Goal: Browse casually

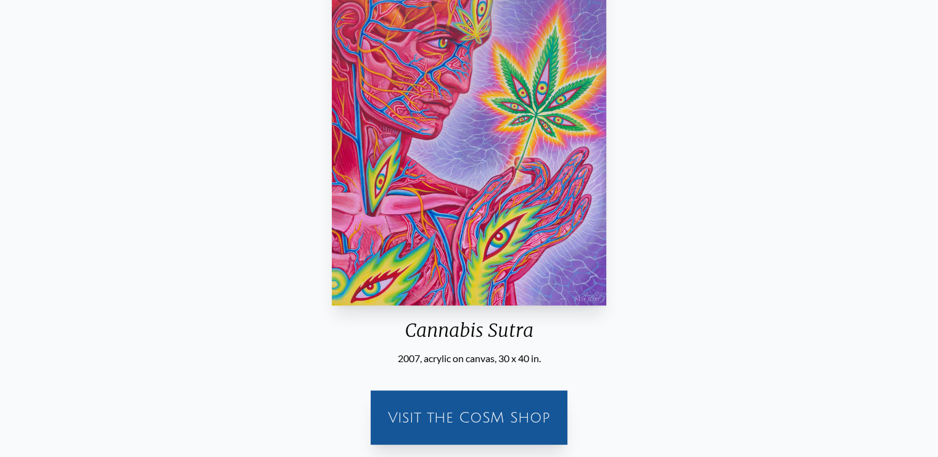
scroll to position [327, 0]
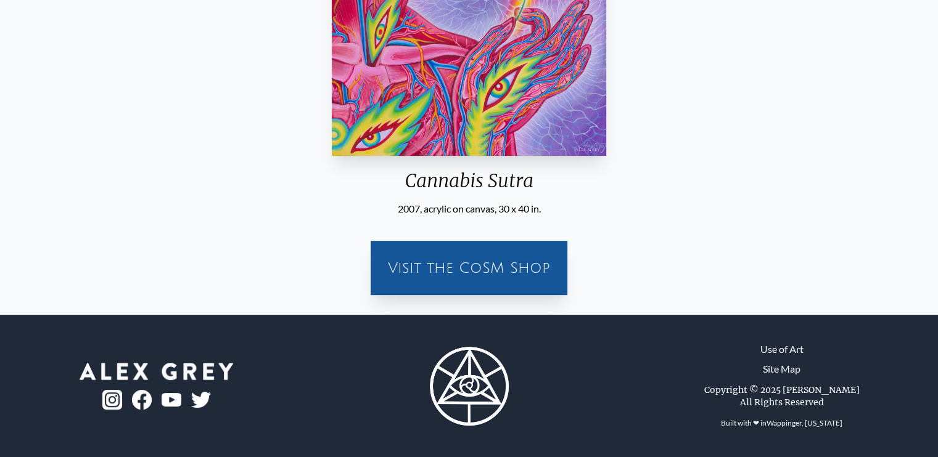
click at [786, 246] on div "Visit the CoSM Shop" at bounding box center [469, 260] width 918 height 89
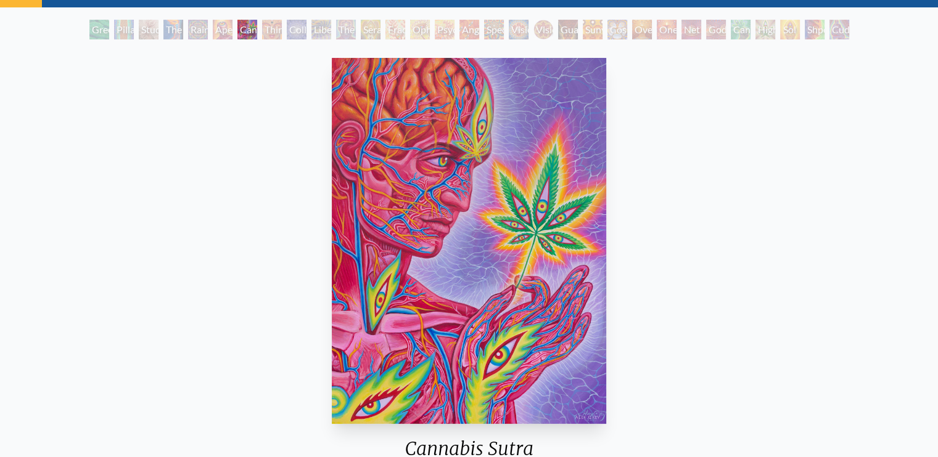
scroll to position [59, 0]
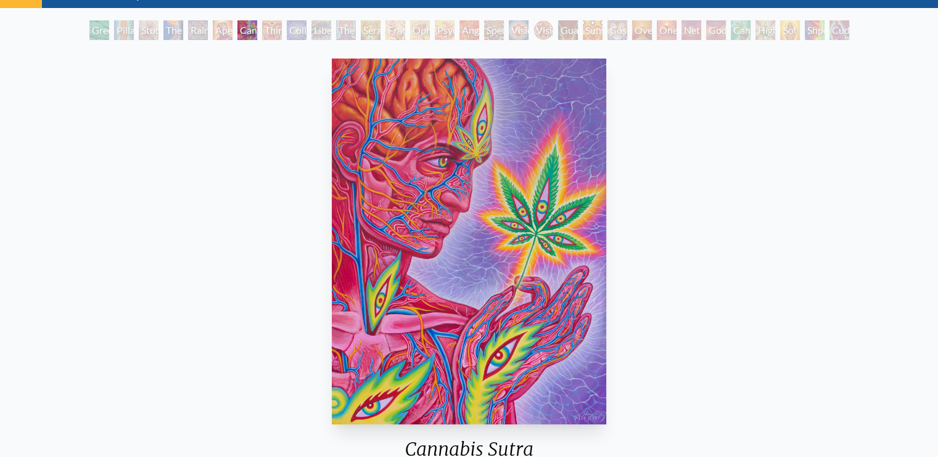
click at [89, 31] on div "Green Hand" at bounding box center [99, 30] width 20 height 20
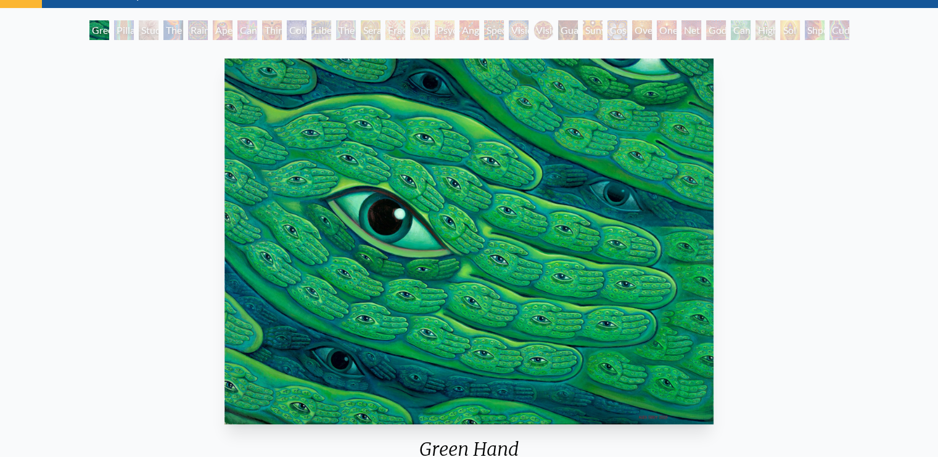
click at [147, 27] on div "Study for the Great Turn" at bounding box center [149, 30] width 20 height 20
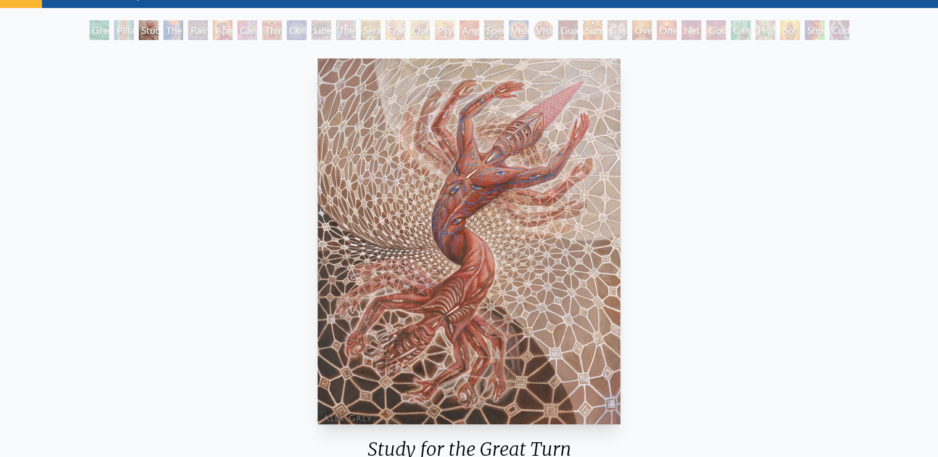
click at [197, 29] on div "Rainbow Eye Ripple" at bounding box center [198, 30] width 20 height 20
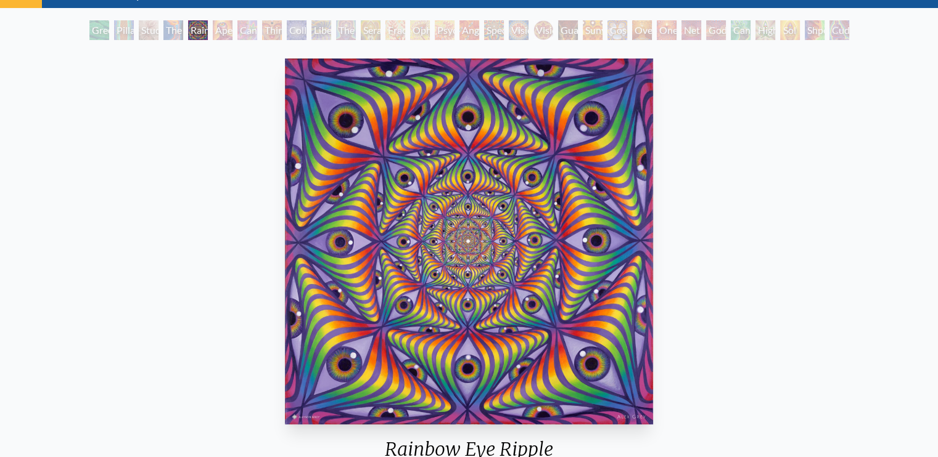
click at [252, 27] on div "Cannabis Sutra" at bounding box center [247, 30] width 20 height 20
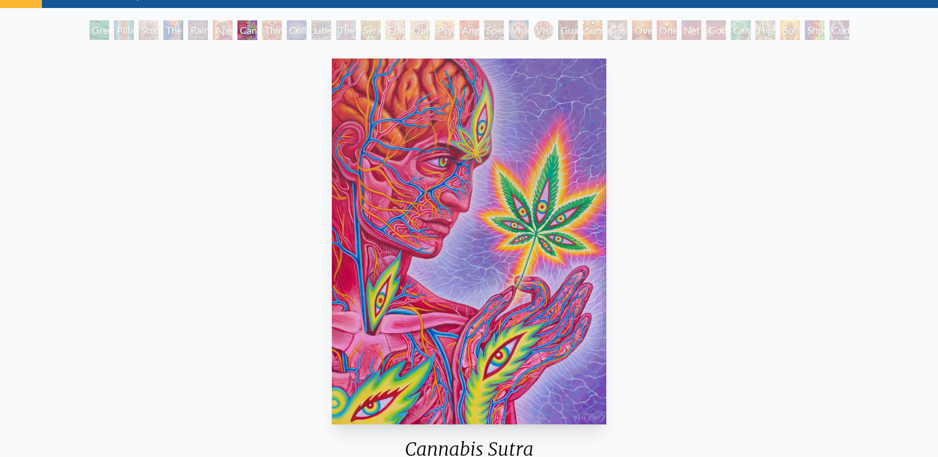
click at [292, 27] on div "Collective Vision" at bounding box center [297, 30] width 20 height 20
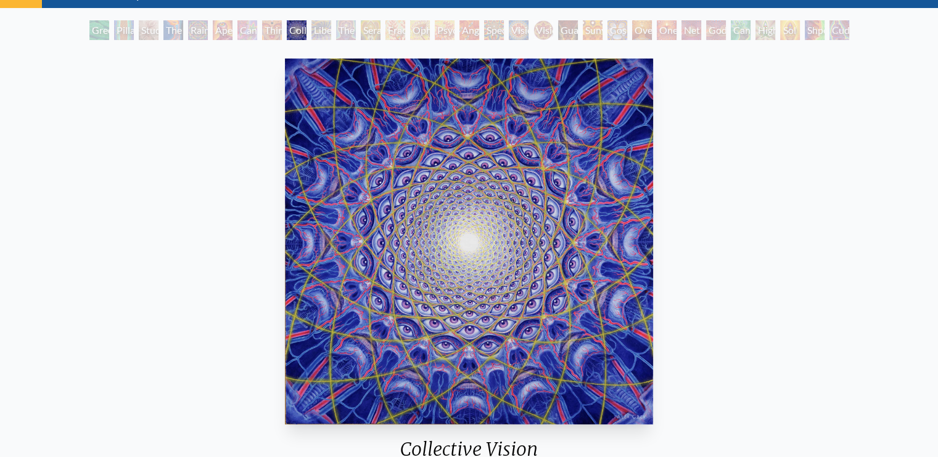
click at [247, 31] on div "Cannabis Sutra" at bounding box center [247, 30] width 20 height 20
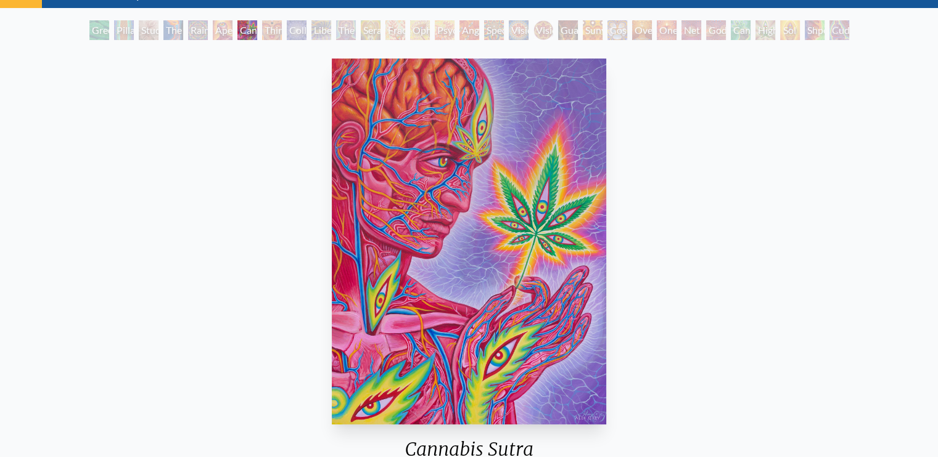
click at [257, 29] on div "Cannabis Sutra" at bounding box center [247, 30] width 20 height 20
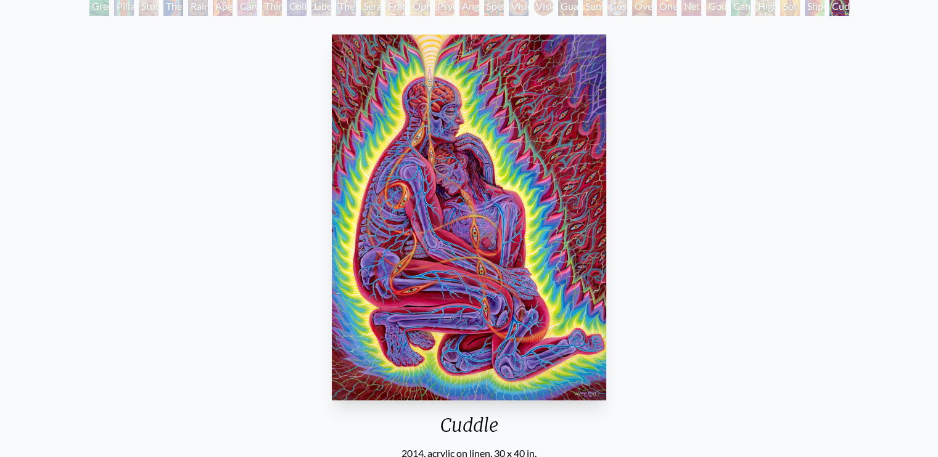
scroll to position [125, 0]
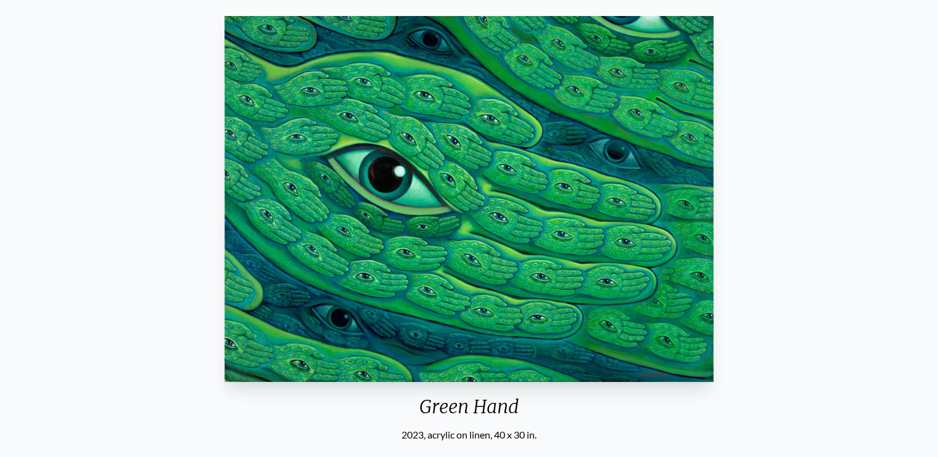
scroll to position [64, 0]
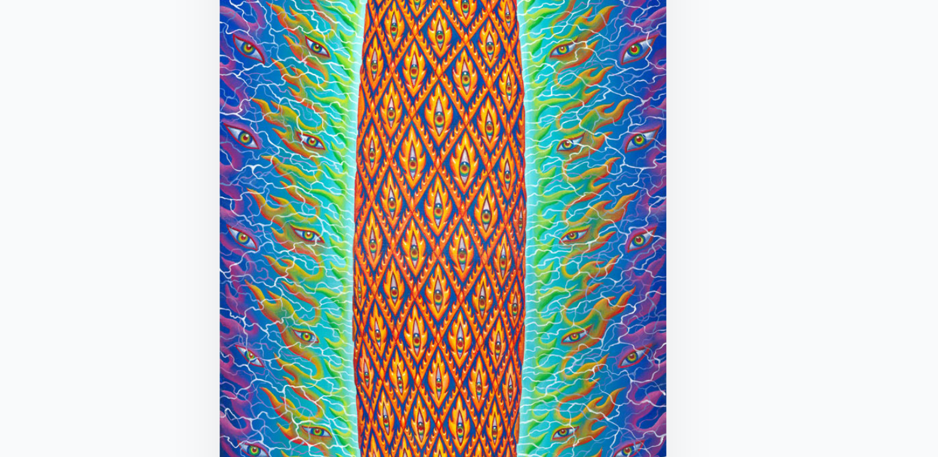
scroll to position [73, 0]
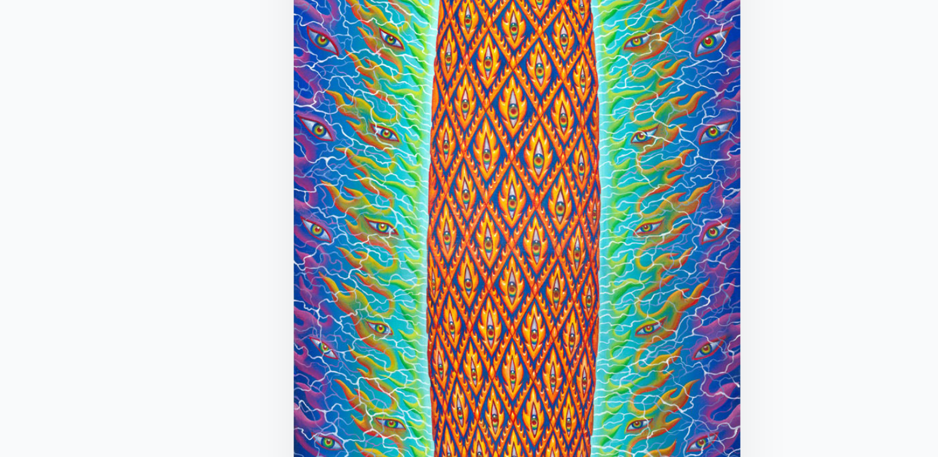
click at [493, 235] on img "2 / 31" at bounding box center [487, 227] width 112 height 366
